Goal: Information Seeking & Learning: Understand process/instructions

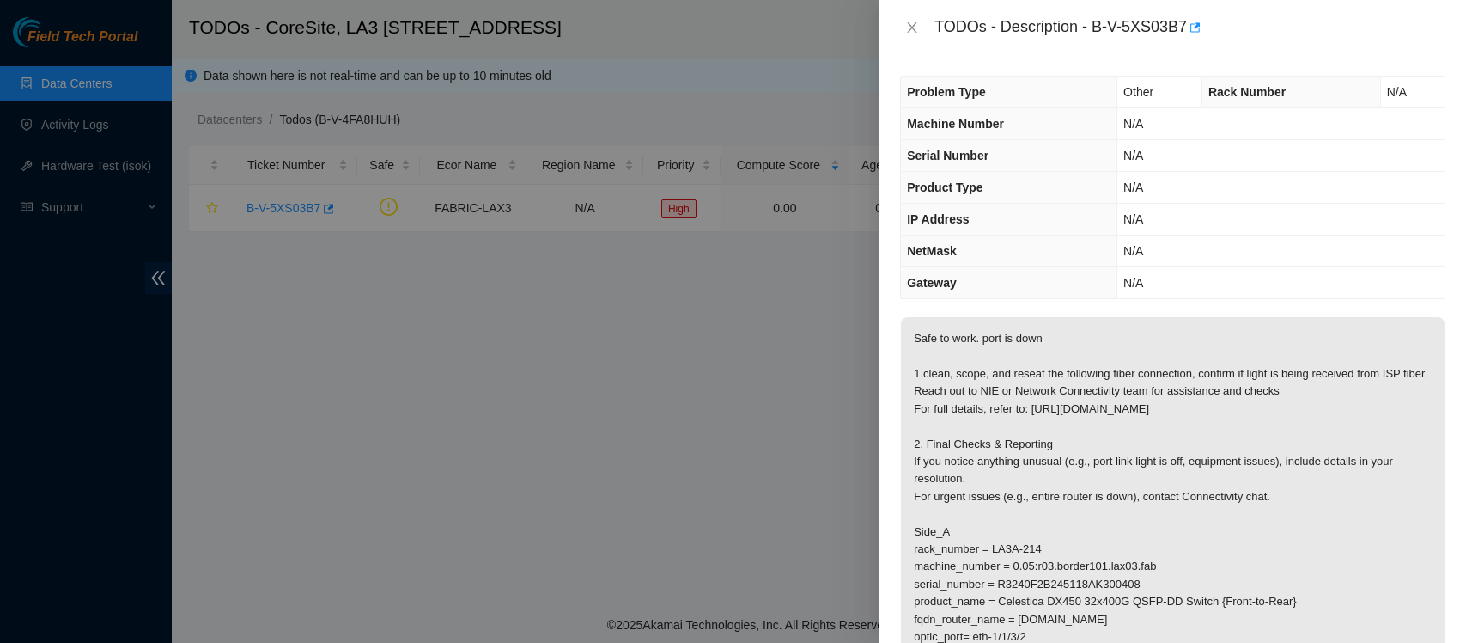
drag, startPoint x: 0, startPoint y: 0, endPoint x: 1009, endPoint y: 497, distance: 1124.9
click at [1009, 497] on p "Safe to work. port is down 1.clean, scope, and reseat the following fiber conne…" at bounding box center [1173, 496] width 544 height 359
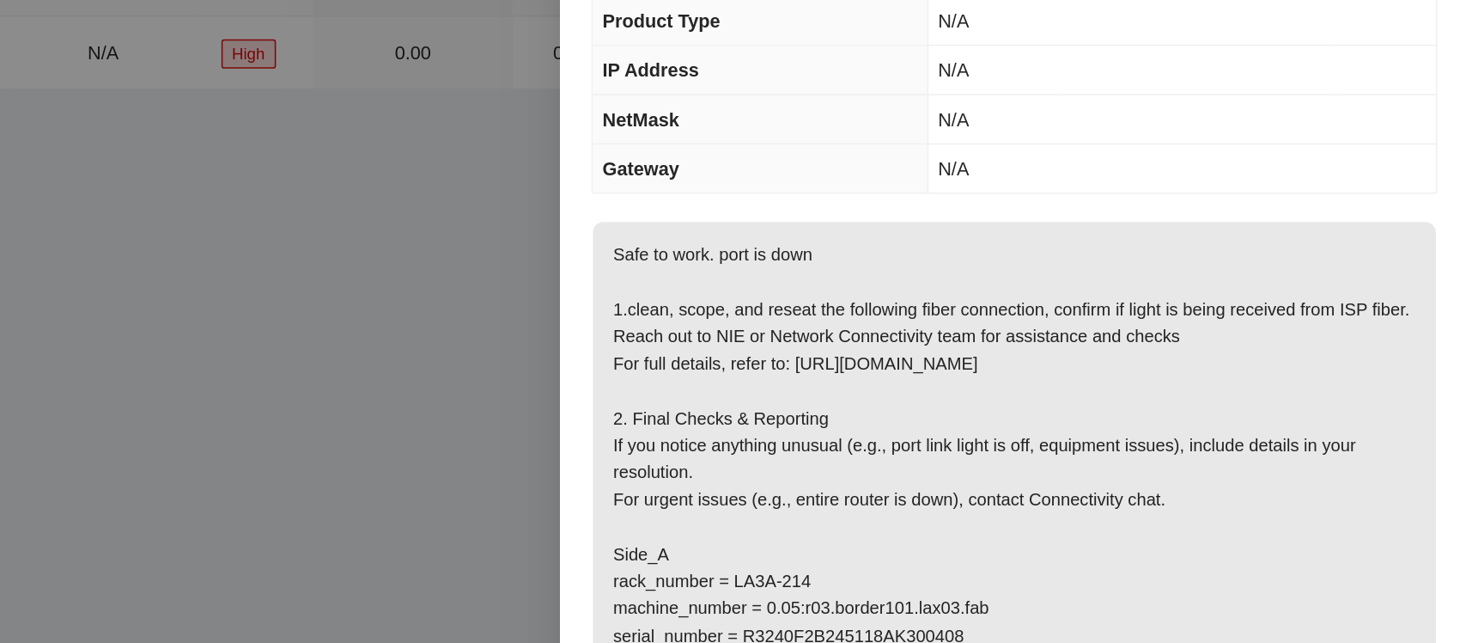
scroll to position [153, 0]
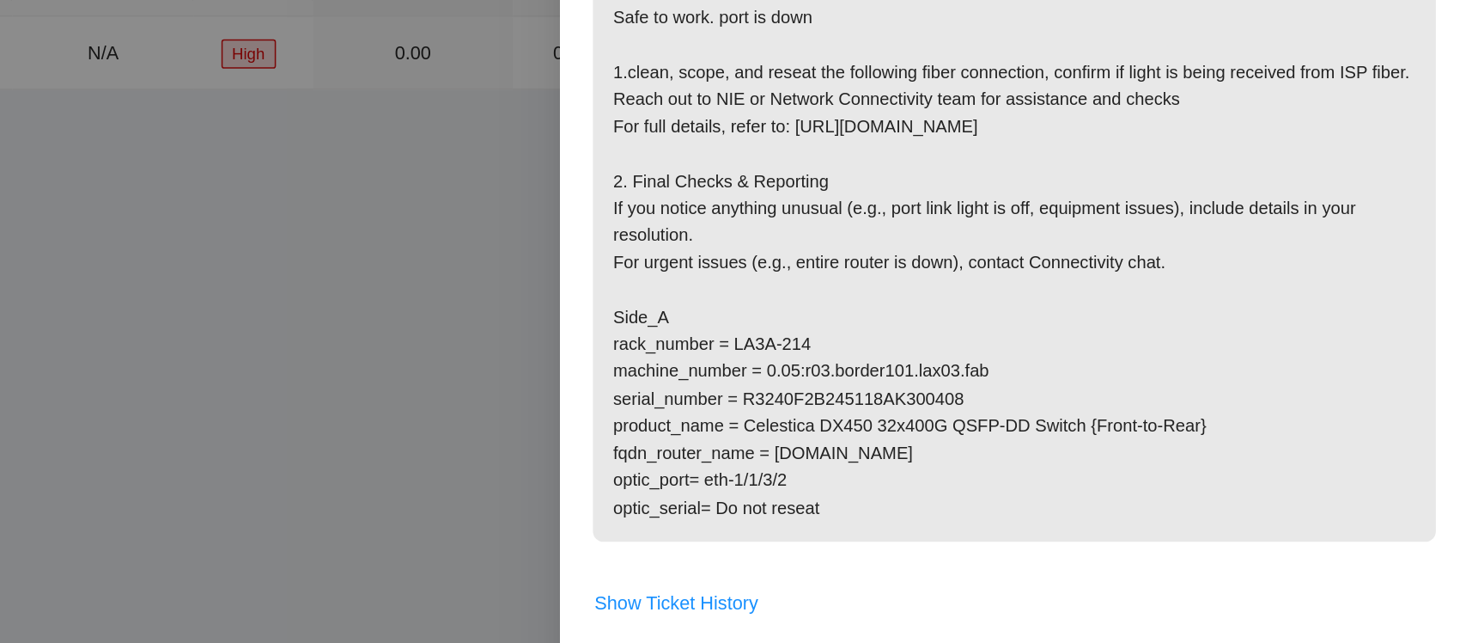
click at [1009, 439] on p "Safe to work. port is down 1.clean, scope, and reseat the following fiber conne…" at bounding box center [1173, 343] width 544 height 359
click at [1153, 432] on p "Safe to work. port is down 1.clean, scope, and reseat the following fiber conne…" at bounding box center [1173, 343] width 544 height 359
drag, startPoint x: 1153, startPoint y: 432, endPoint x: 1038, endPoint y: 432, distance: 115.1
click at [1038, 432] on p "Safe to work. port is down 1.clean, scope, and reseat the following fiber conne…" at bounding box center [1173, 343] width 544 height 359
copy p "r03.border101.lax03.fab"
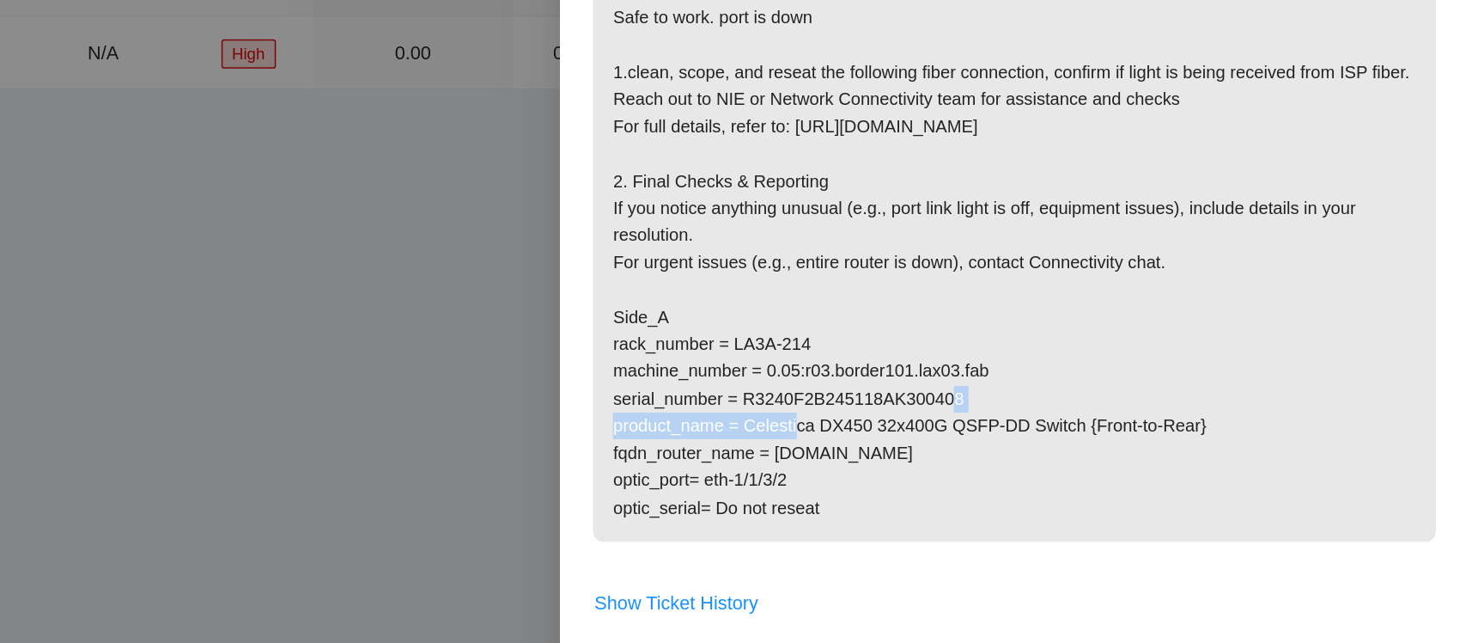
click at [999, 478] on p "Safe to work. port is down 1.clean, scope, and reseat the following fiber conne…" at bounding box center [1173, 343] width 544 height 359
drag, startPoint x: 1045, startPoint y: 501, endPoint x: 975, endPoint y: 501, distance: 69.6
click at [975, 501] on p "Safe to work. port is down 1.clean, scope, and reseat the following fiber conne…" at bounding box center [1173, 343] width 544 height 359
copy p "eth-1/1/3/2"
click at [986, 534] on span "Safe to work. port is down 1.clean, scope, and reseat the following fiber conne…" at bounding box center [1173, 349] width 544 height 370
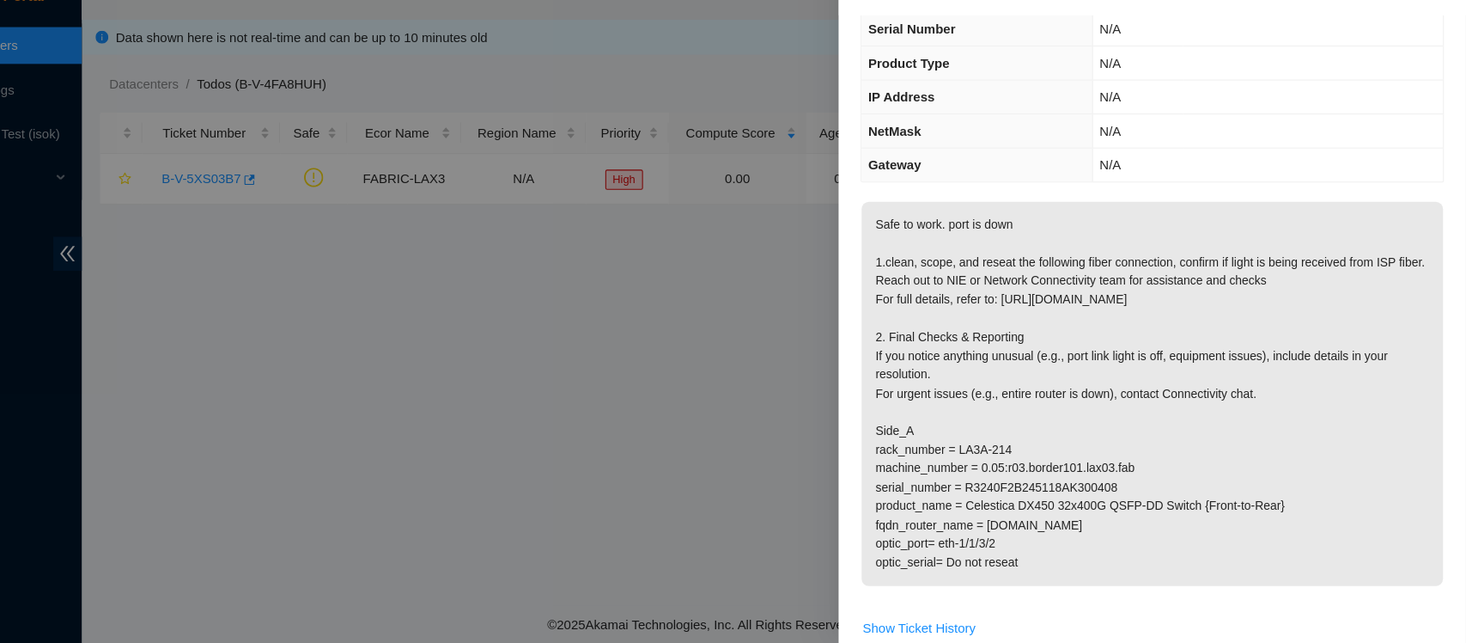
scroll to position [0, 0]
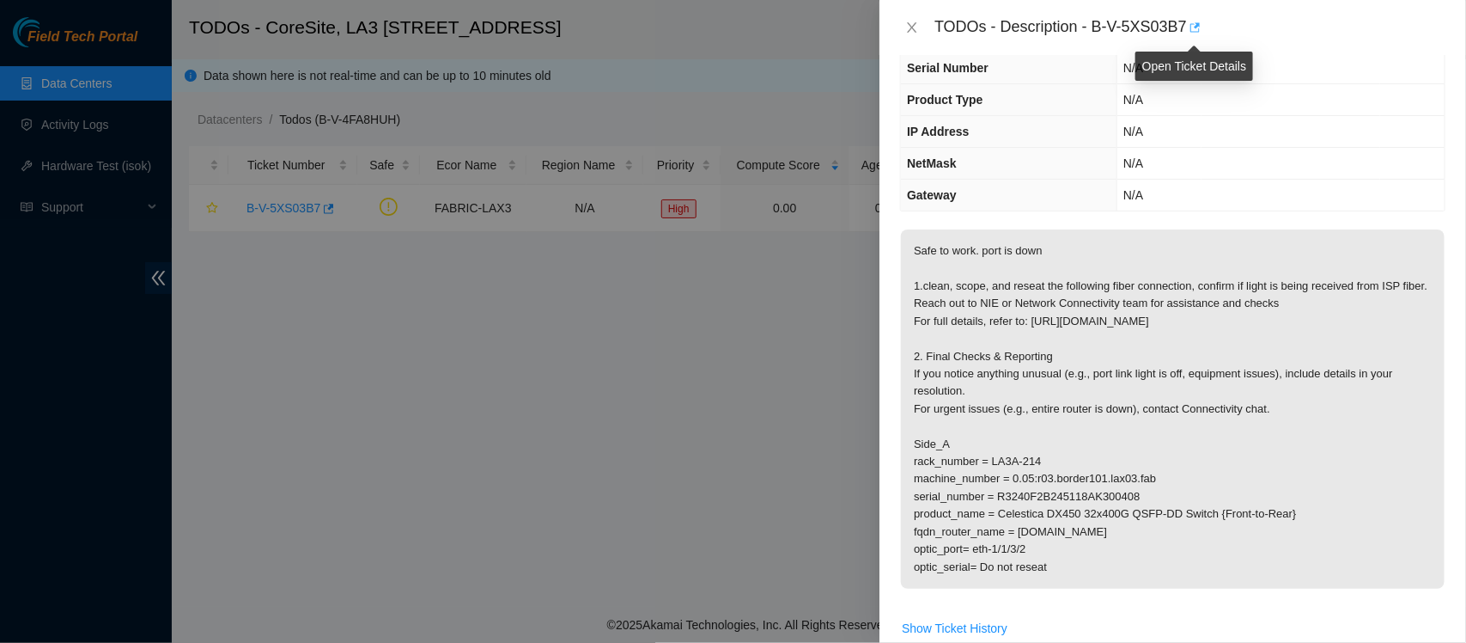
click at [1195, 21] on icon "button" at bounding box center [1194, 27] width 12 height 12
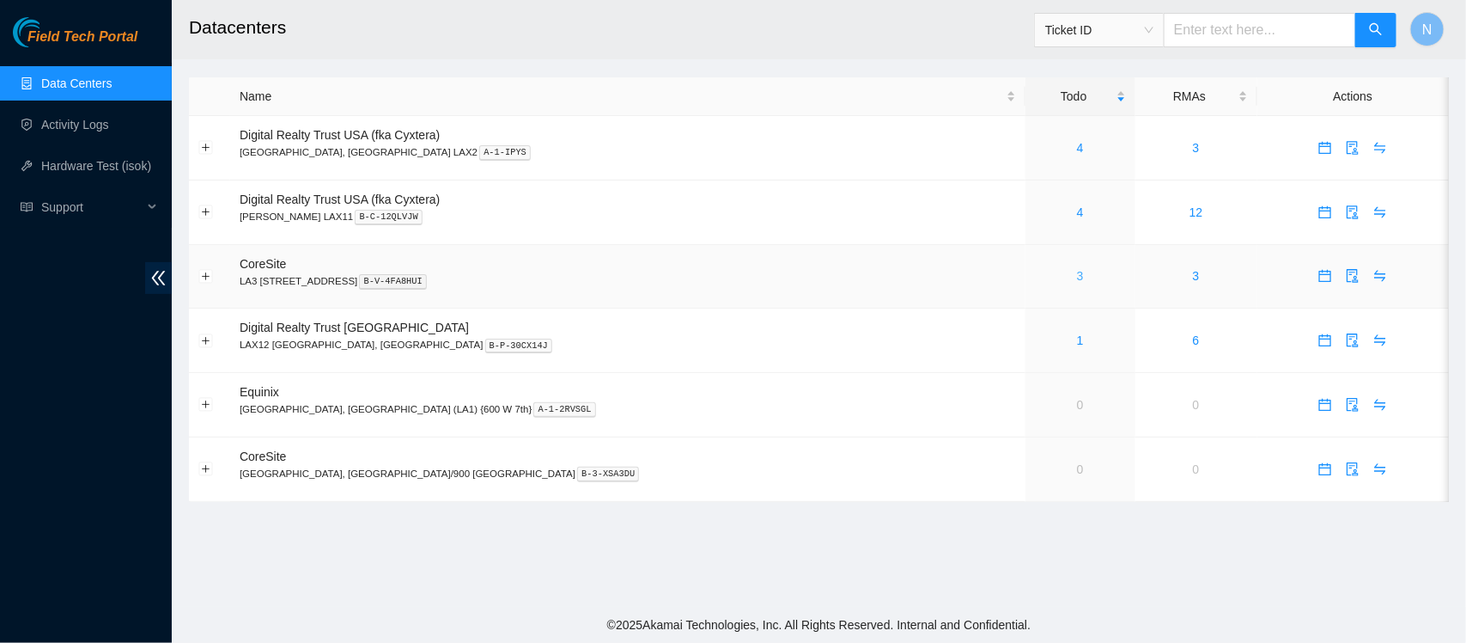
click at [1077, 280] on link "3" at bounding box center [1080, 276] width 7 height 14
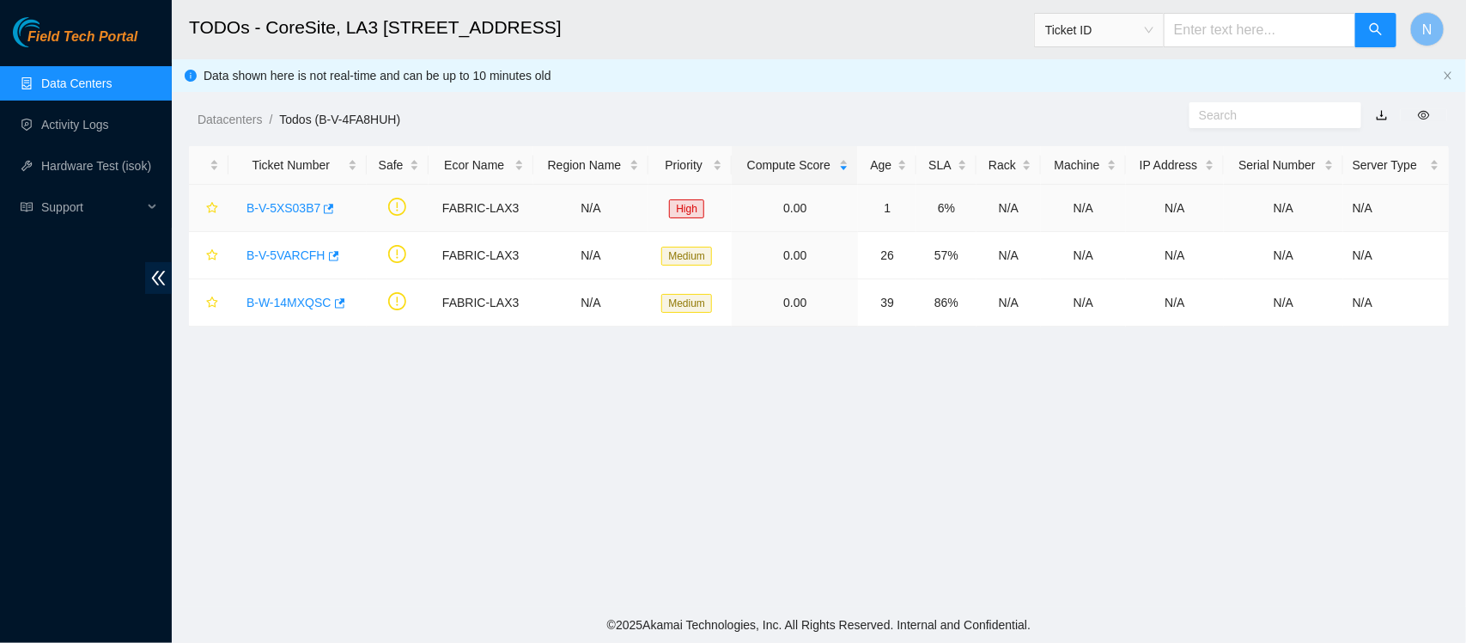
click at [301, 207] on link "B-V-5XS03B7" at bounding box center [284, 208] width 74 height 14
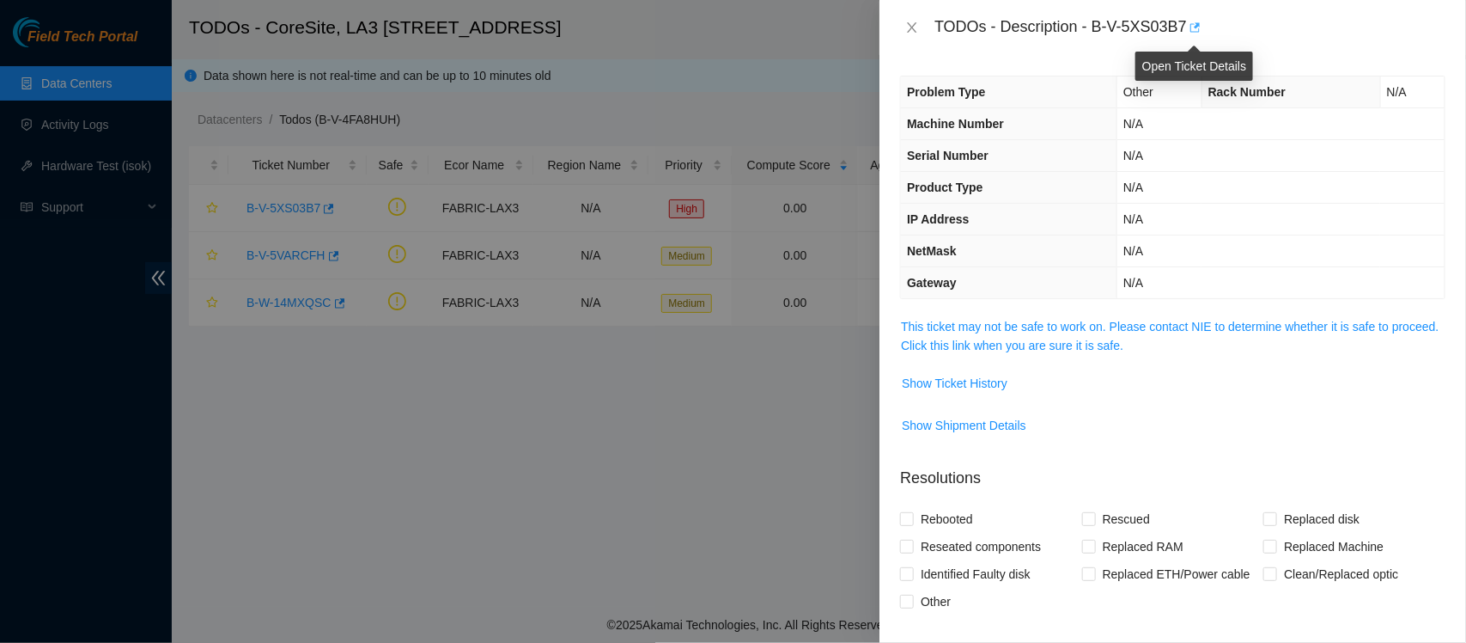
click at [1194, 30] on icon "button" at bounding box center [1194, 27] width 12 height 12
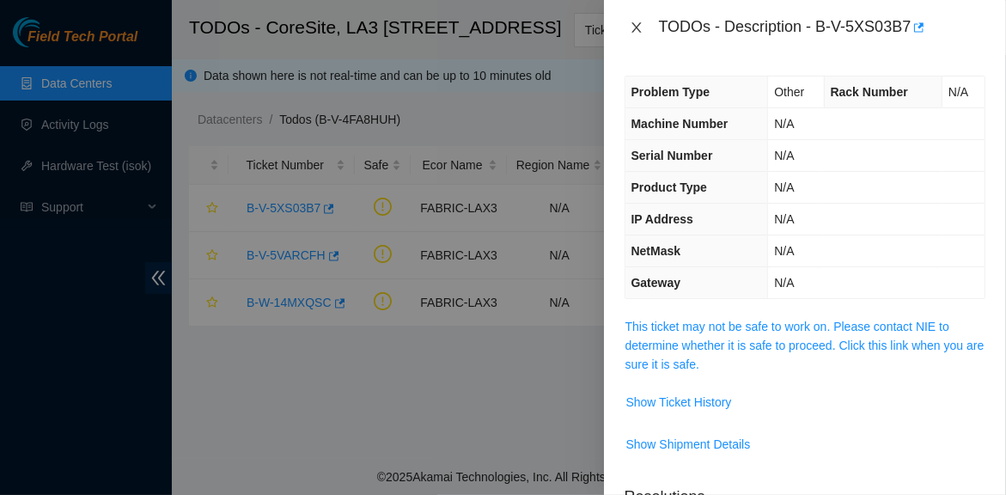
click at [641, 26] on icon "close" at bounding box center [637, 28] width 14 height 14
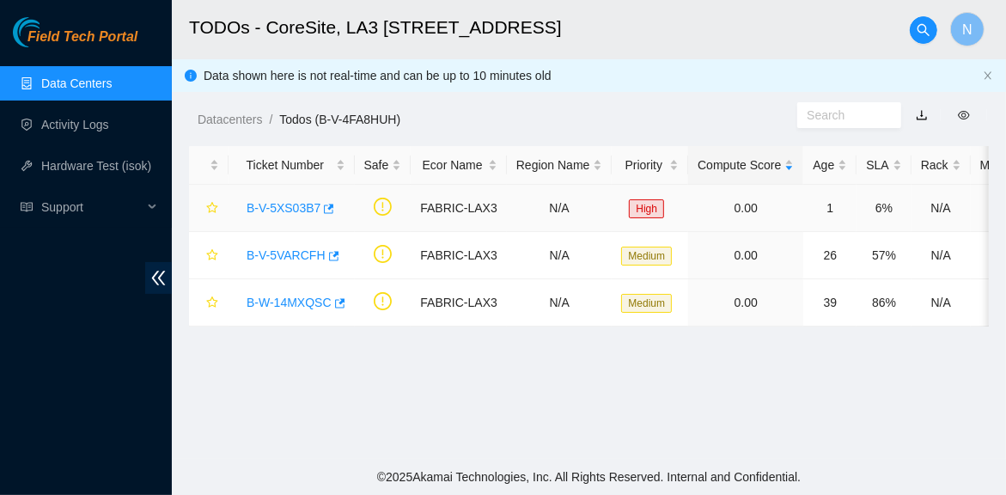
click at [296, 201] on link "B-V-5XS03B7" at bounding box center [284, 208] width 74 height 14
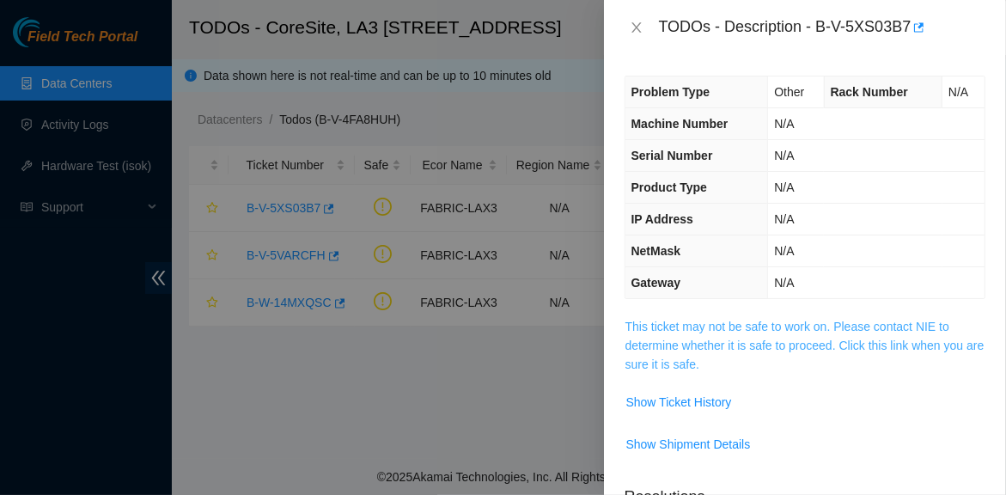
click at [711, 322] on link "This ticket may not be safe to work on. Please contact NIE to determine whether…" at bounding box center [804, 346] width 359 height 52
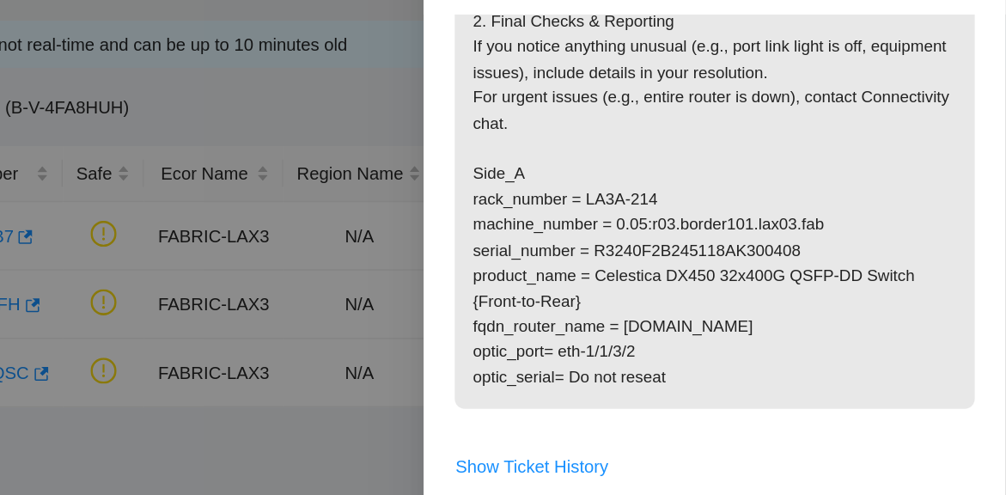
scroll to position [402, 0]
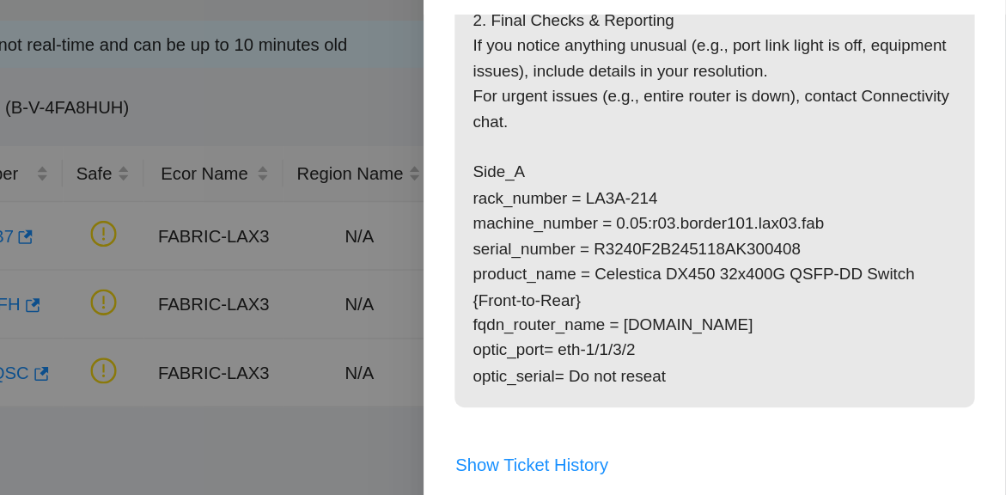
click at [534, 127] on div at bounding box center [503, 247] width 1006 height 495
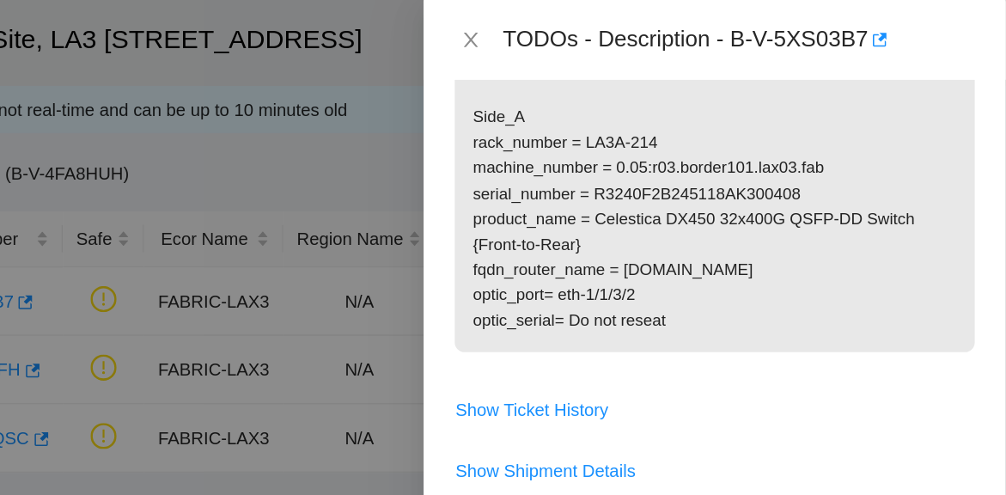
scroll to position [560, 0]
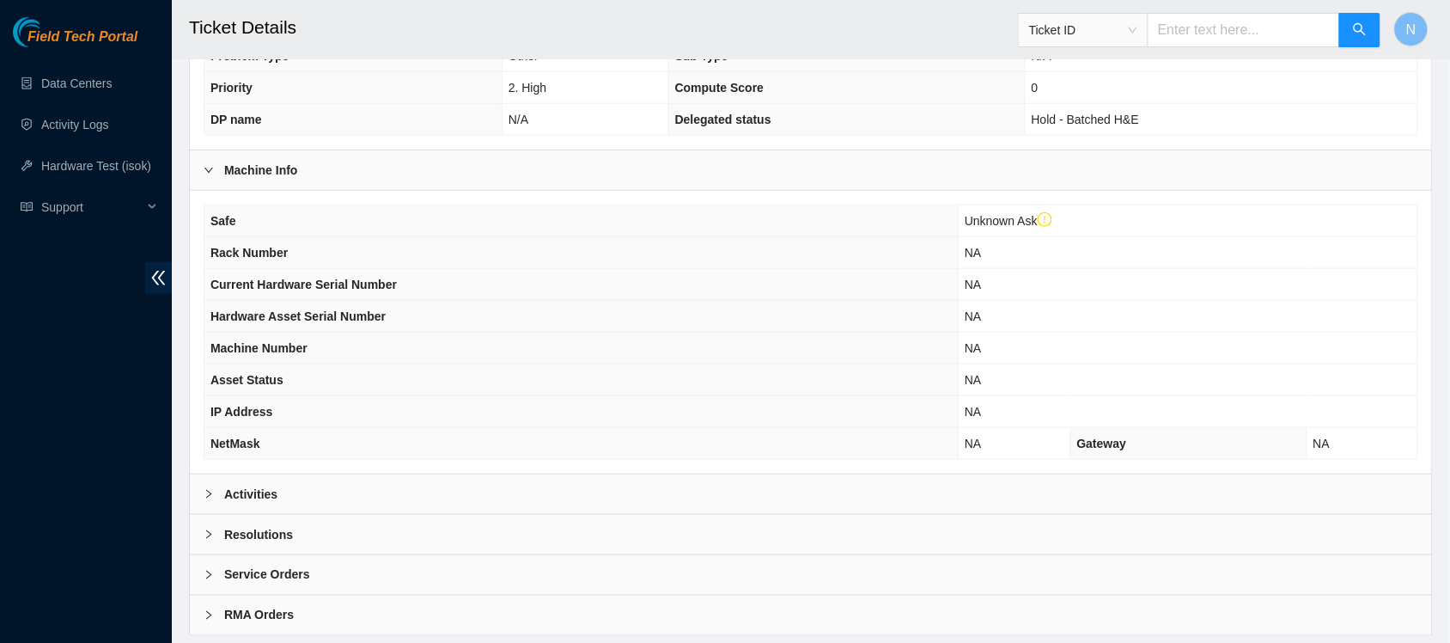
scroll to position [417, 0]
click at [259, 509] on div "Activities" at bounding box center [811, 492] width 1242 height 40
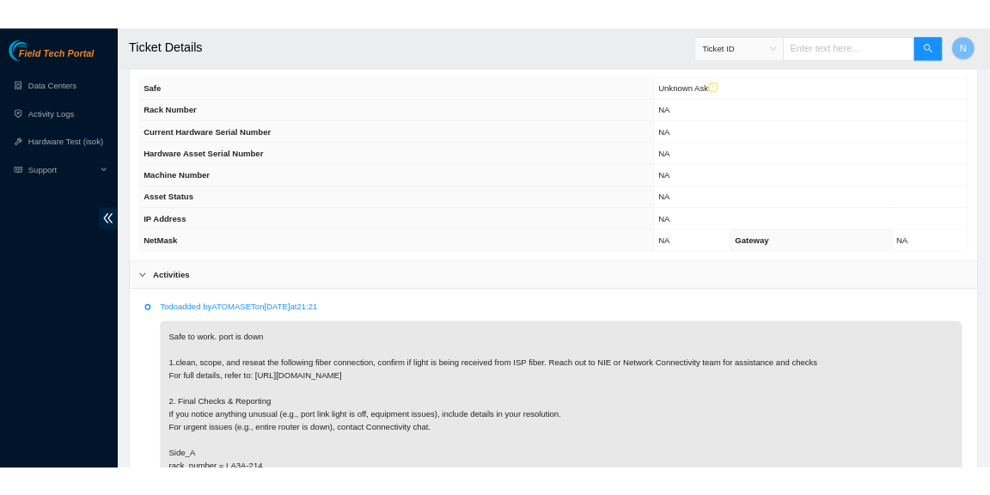
scroll to position [550, 0]
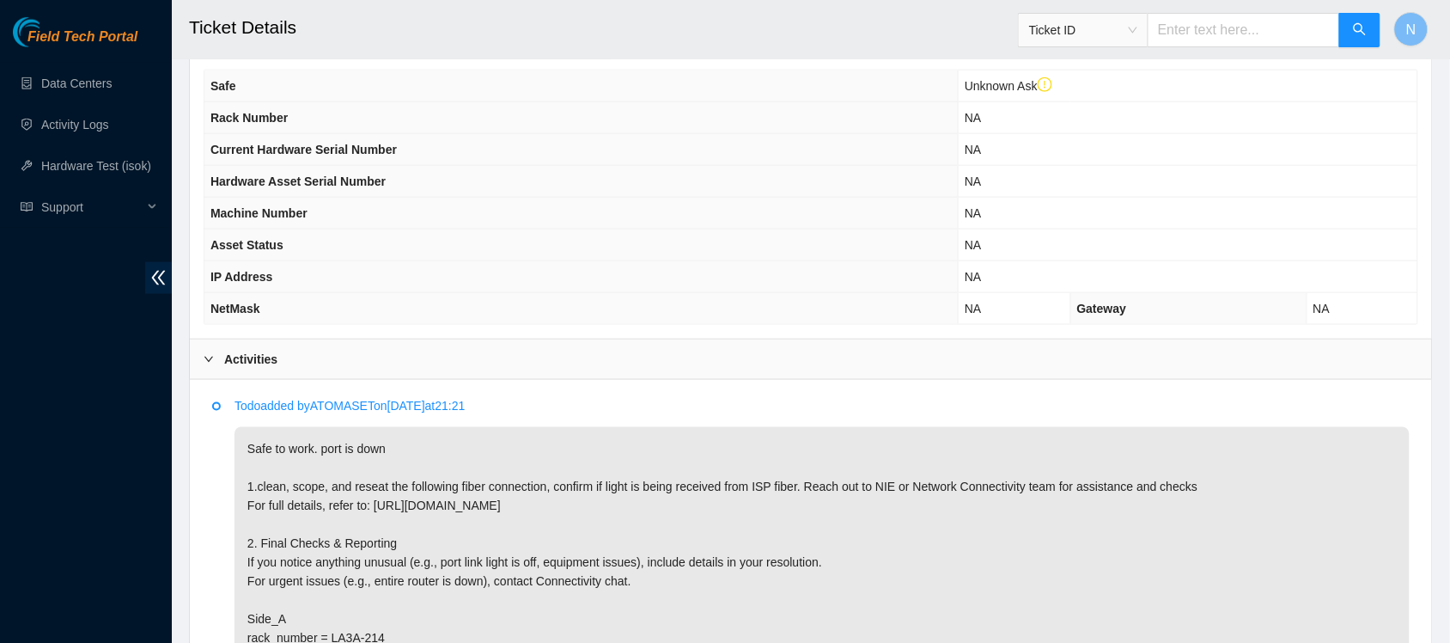
click at [353, 409] on p "Todo added by ATOMASET on 2025-10-06 at 21:21" at bounding box center [822, 405] width 1175 height 19
click at [1174, 425] on div "Todo added by ATOMASET on 2025-10-06 at 21:21 Safe to work. port is down 1.clea…" at bounding box center [822, 585] width 1175 height 378
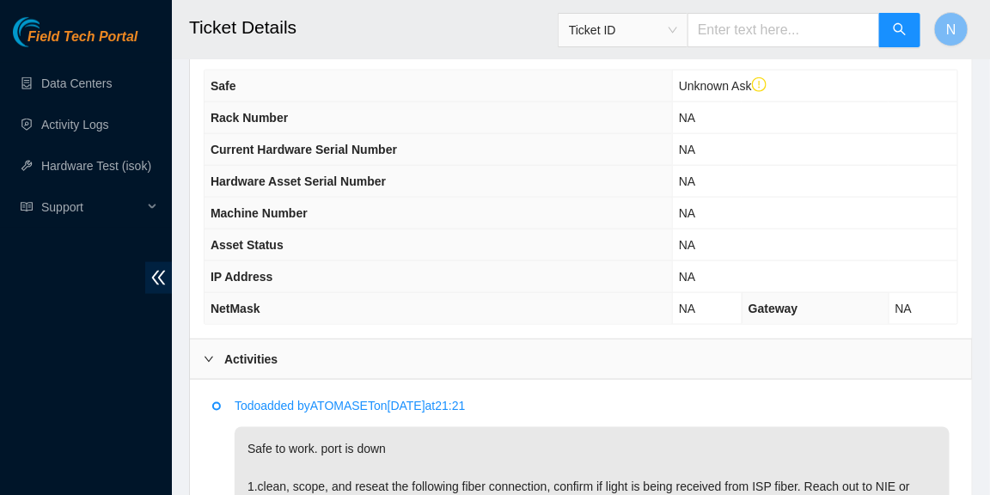
click at [303, 306] on th "NetMask" at bounding box center [437, 309] width 467 height 32
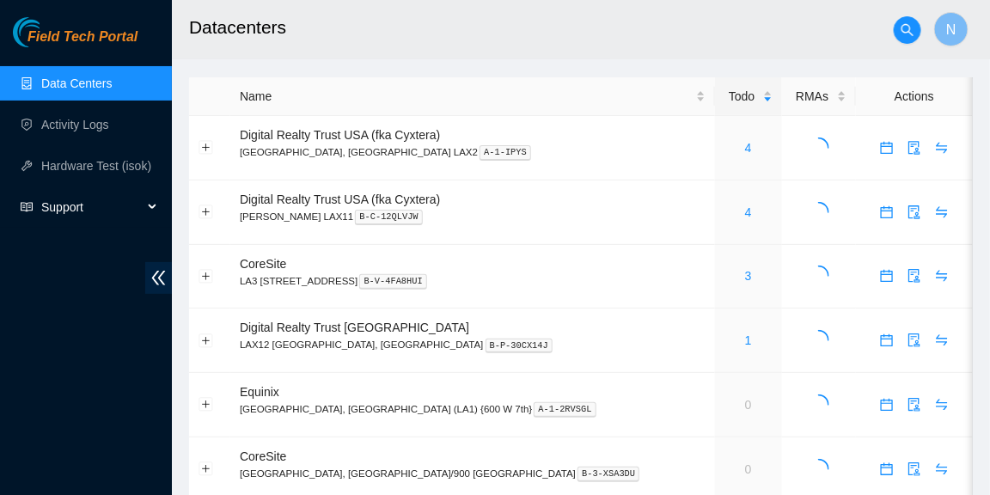
click at [95, 203] on span "Support" at bounding box center [91, 207] width 101 height 34
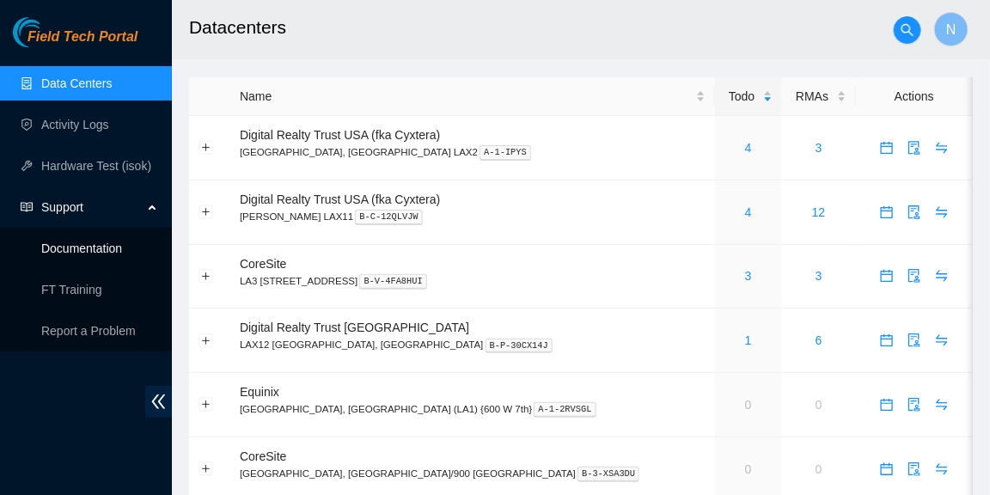
click at [97, 246] on link "Documentation" at bounding box center [81, 248] width 81 height 14
